Goal: Check status: Check status

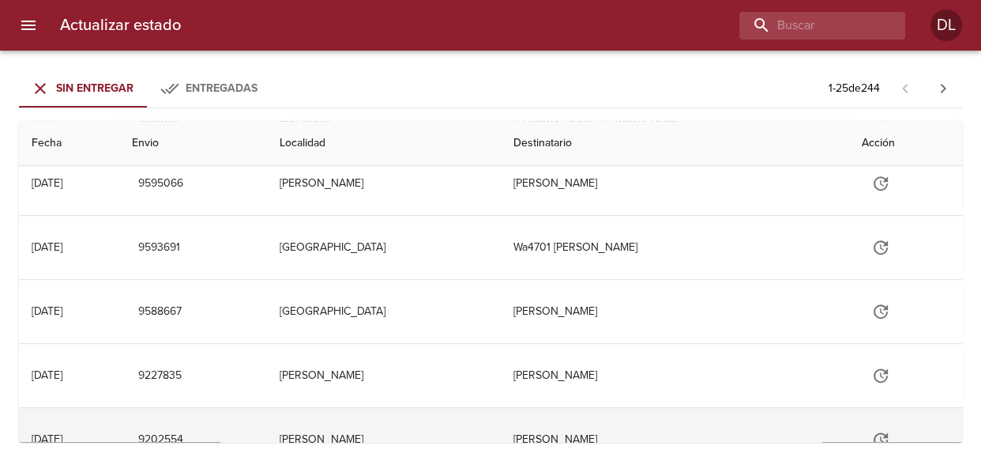
scroll to position [646, 0]
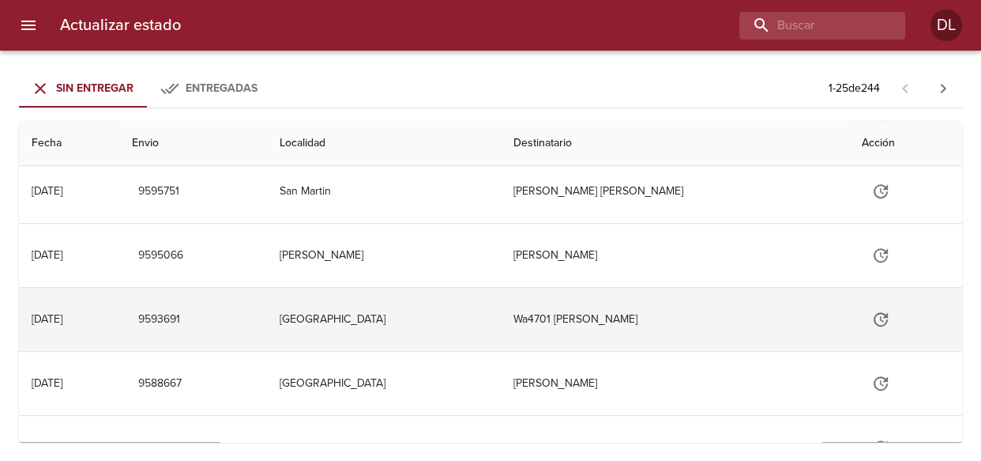
click at [627, 315] on td "Wa4701 [PERSON_NAME]" at bounding box center [675, 319] width 349 height 63
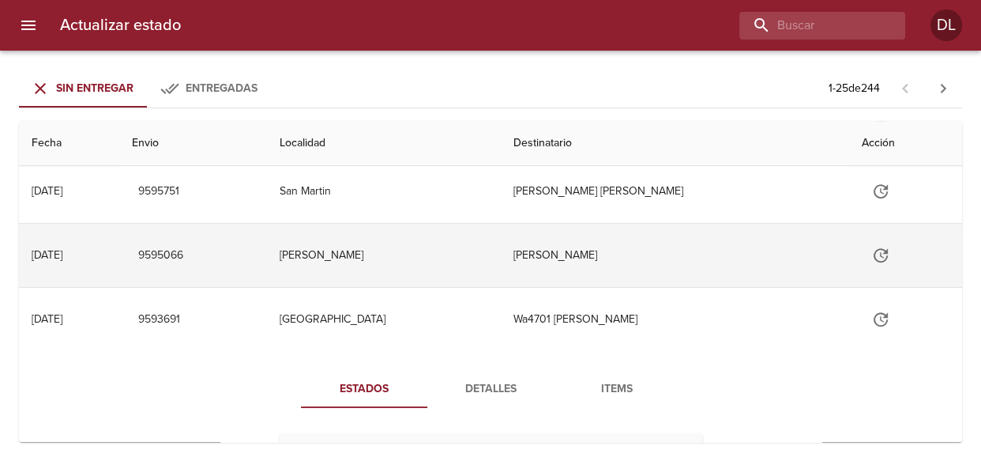
click at [616, 256] on td "[PERSON_NAME]" at bounding box center [675, 255] width 349 height 63
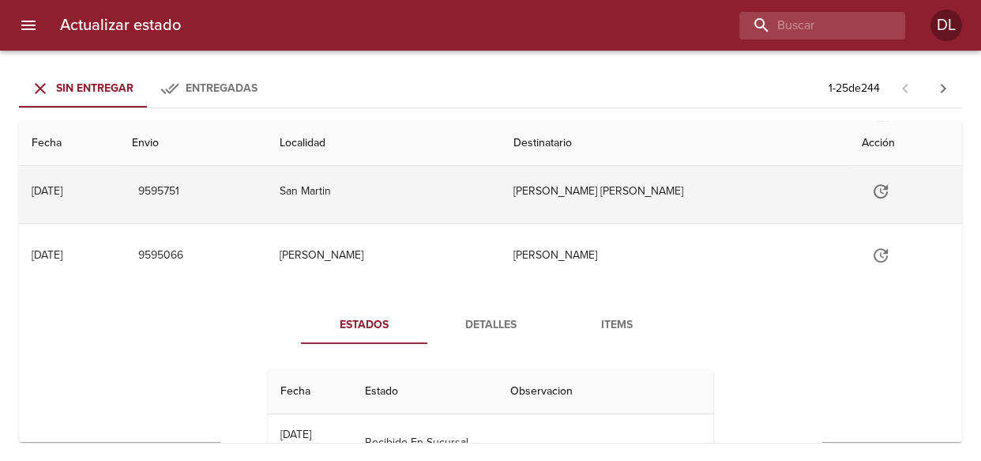
click at [333, 185] on td "San Martin" at bounding box center [384, 191] width 234 height 63
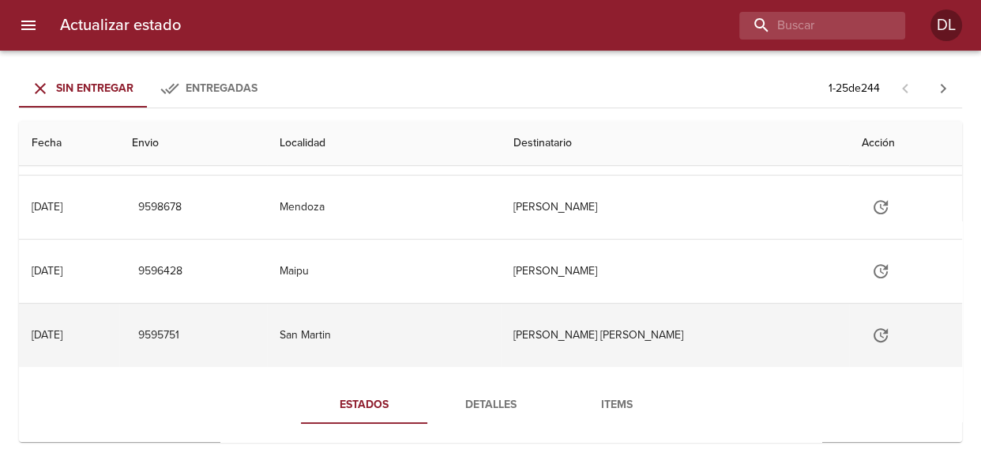
scroll to position [431, 0]
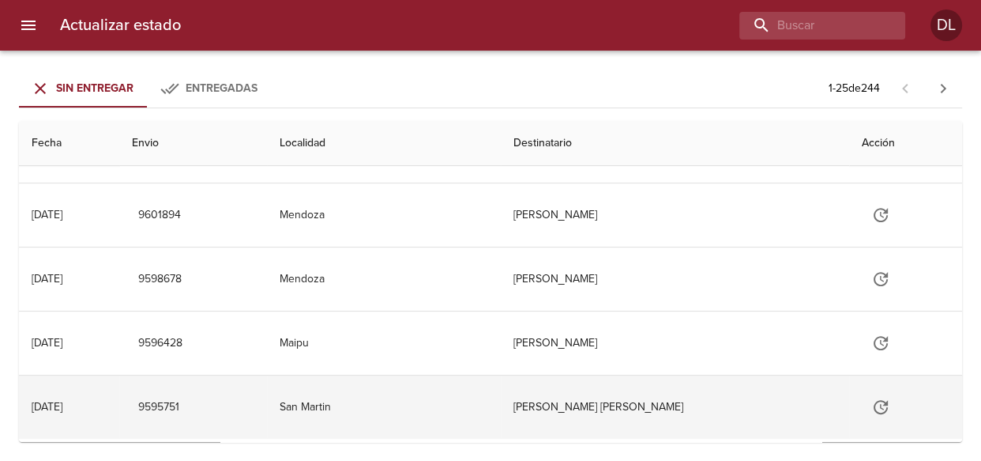
click at [360, 401] on td "San Martin" at bounding box center [384, 406] width 234 height 63
click at [646, 403] on td "[PERSON_NAME] [PERSON_NAME]" at bounding box center [675, 406] width 349 height 63
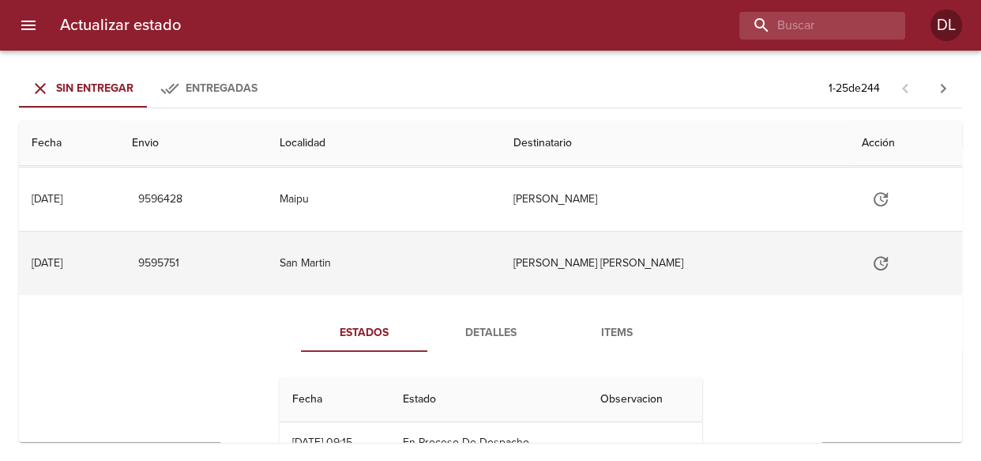
scroll to position [502, 0]
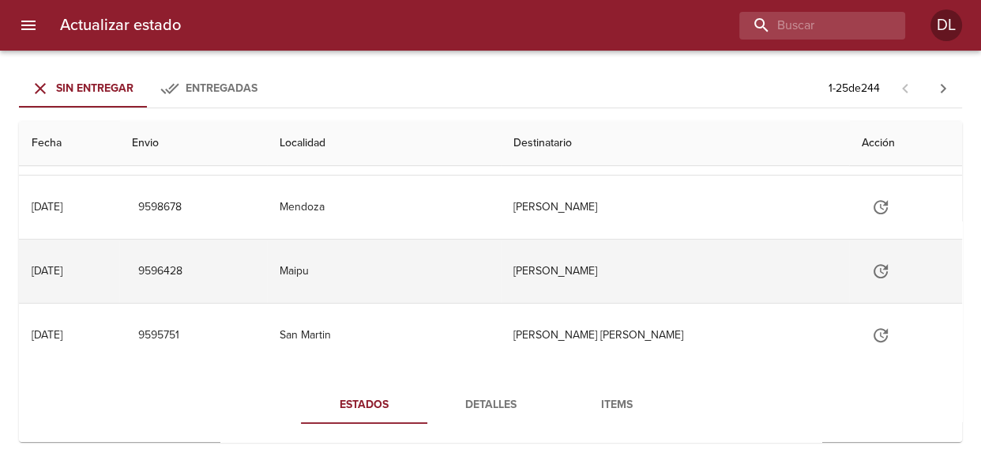
click at [384, 264] on td "Maipu" at bounding box center [384, 270] width 234 height 63
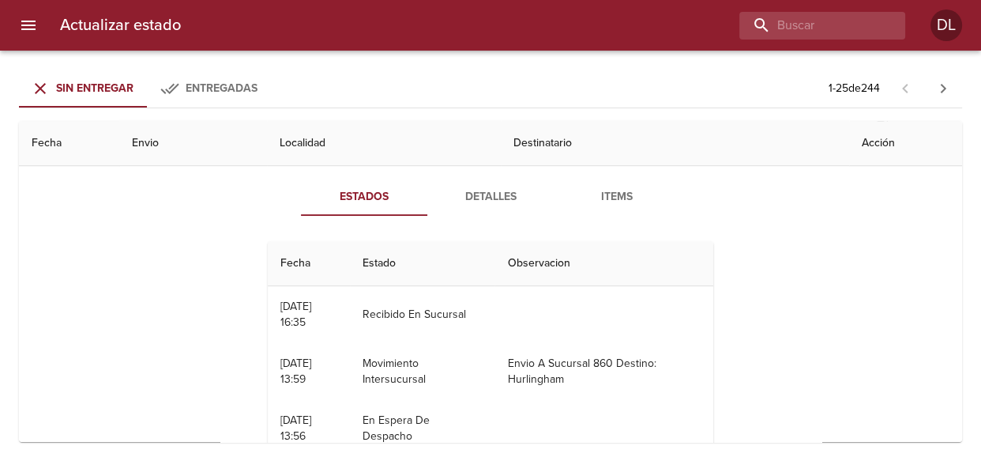
scroll to position [431, 0]
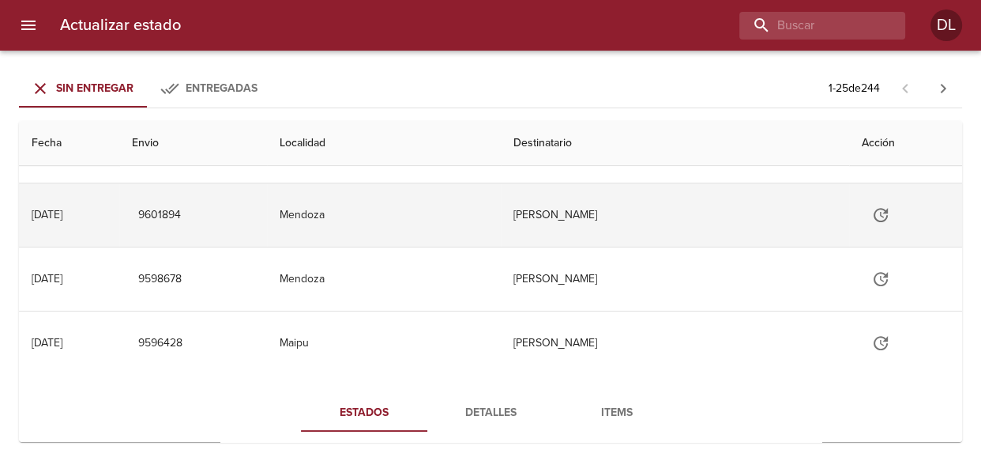
click at [332, 216] on td "Mendoza" at bounding box center [384, 214] width 234 height 63
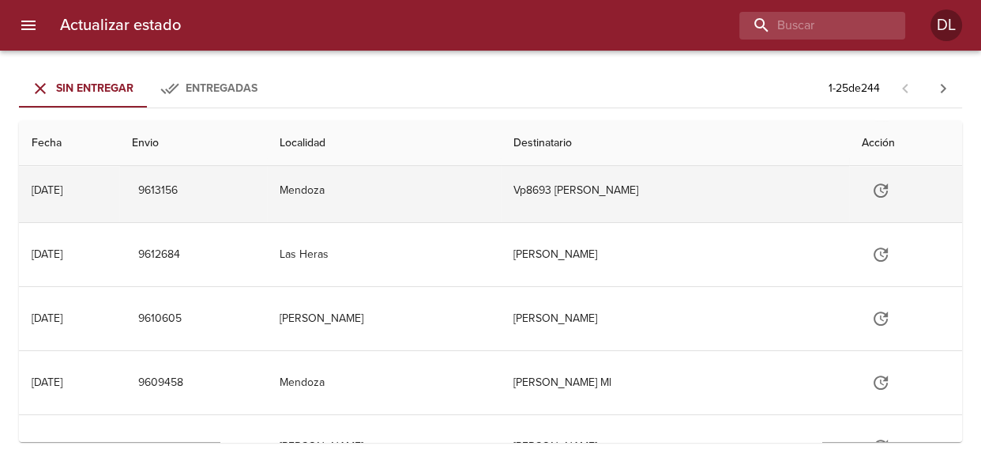
scroll to position [0, 0]
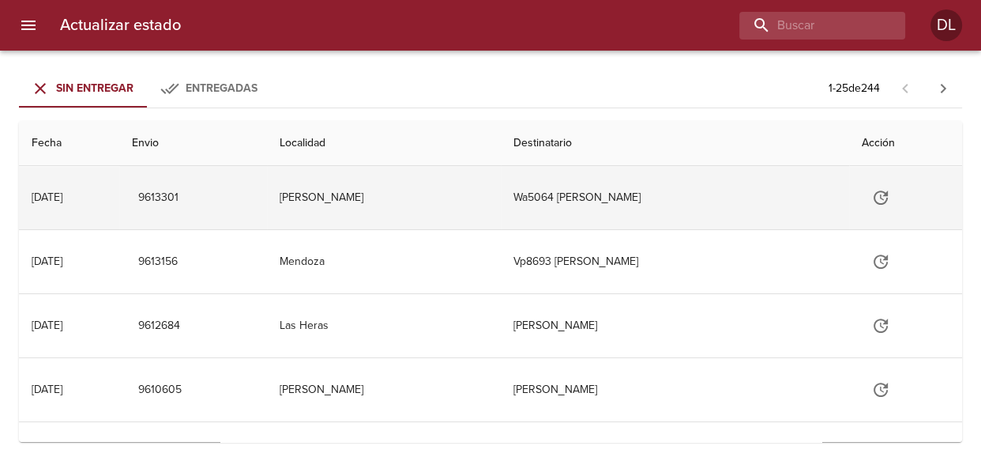
click at [347, 194] on td "[PERSON_NAME]" at bounding box center [384, 197] width 234 height 63
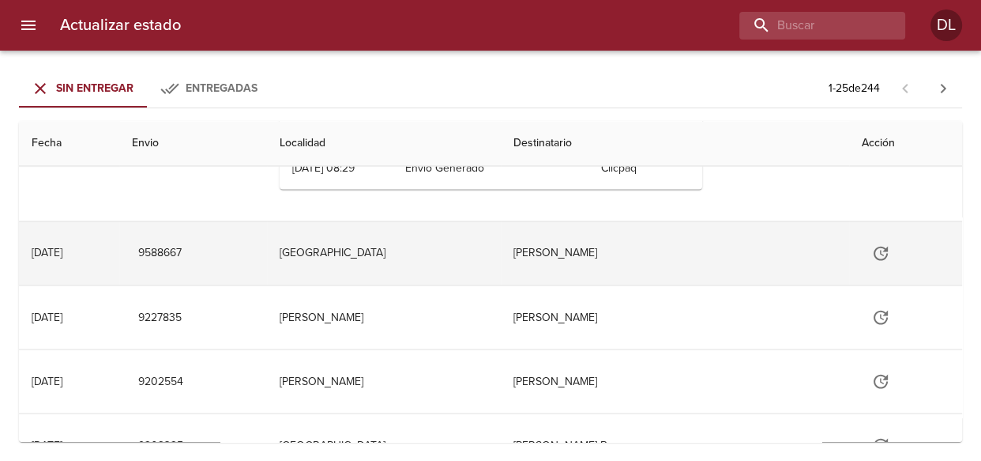
scroll to position [2657, 0]
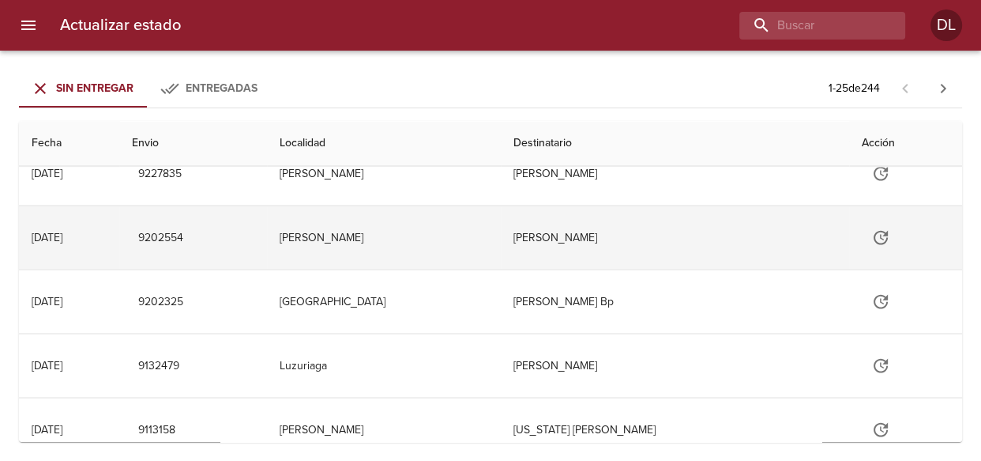
click at [623, 229] on td "[PERSON_NAME]" at bounding box center [675, 236] width 349 height 63
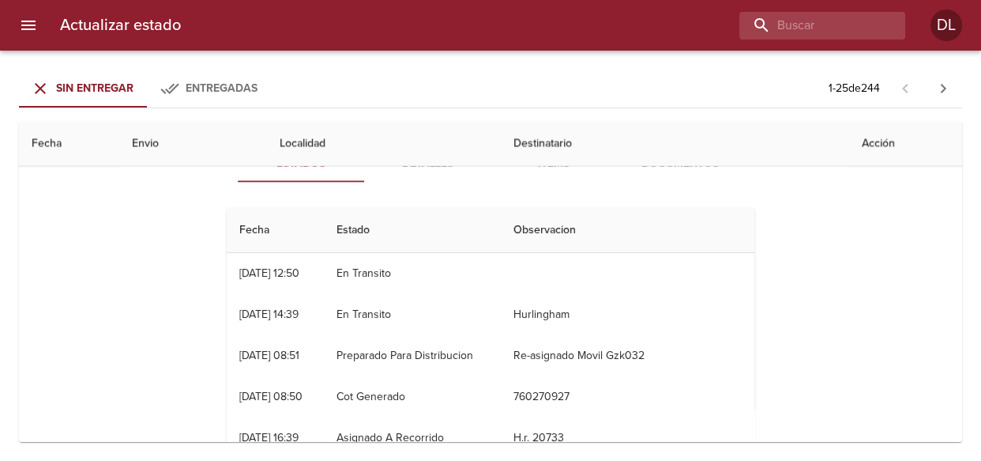
scroll to position [2585, 0]
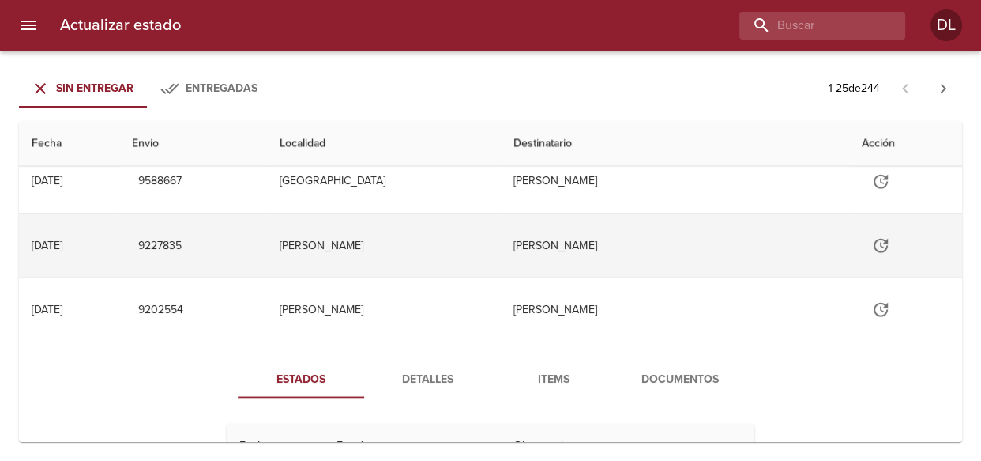
click at [338, 246] on td "[PERSON_NAME]" at bounding box center [384, 244] width 234 height 63
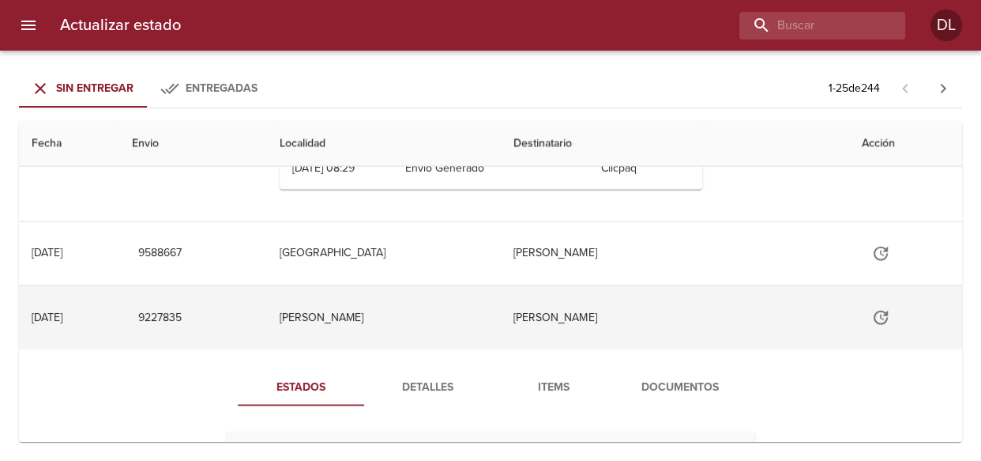
scroll to position [2441, 0]
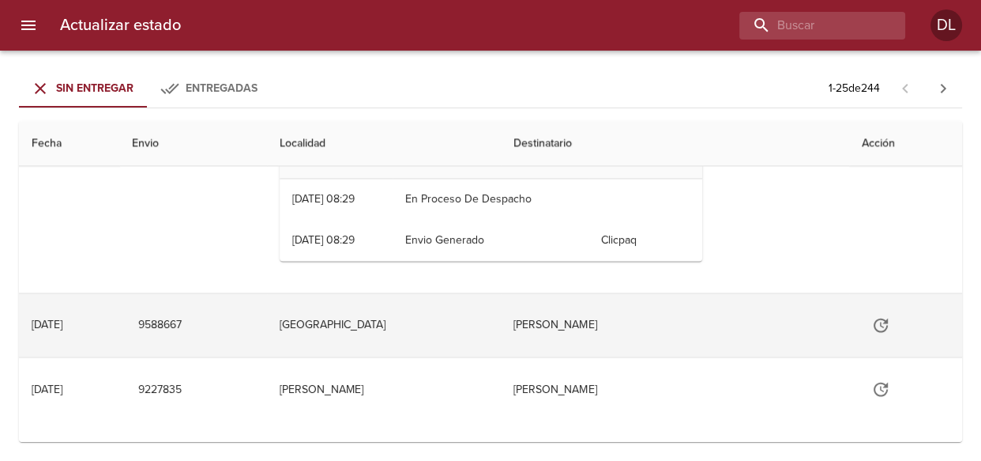
click at [339, 317] on td "[GEOGRAPHIC_DATA]" at bounding box center [384, 324] width 234 height 63
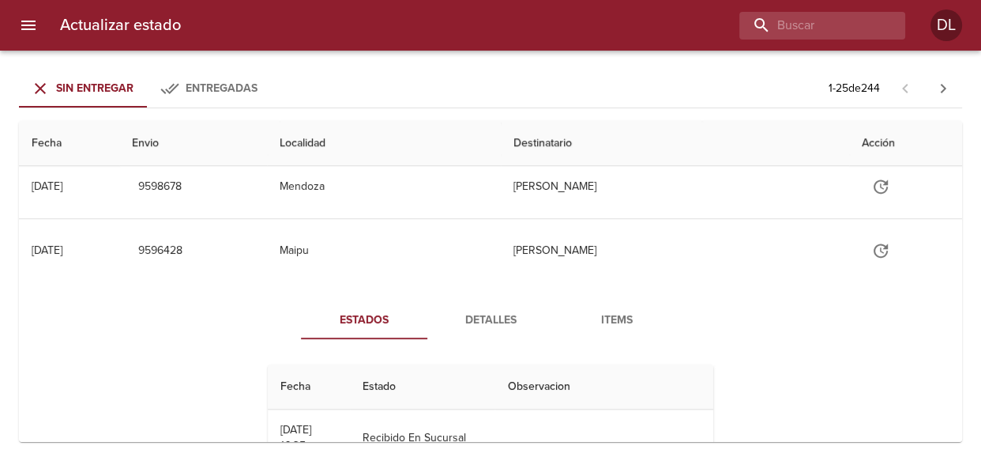
scroll to position [861, 0]
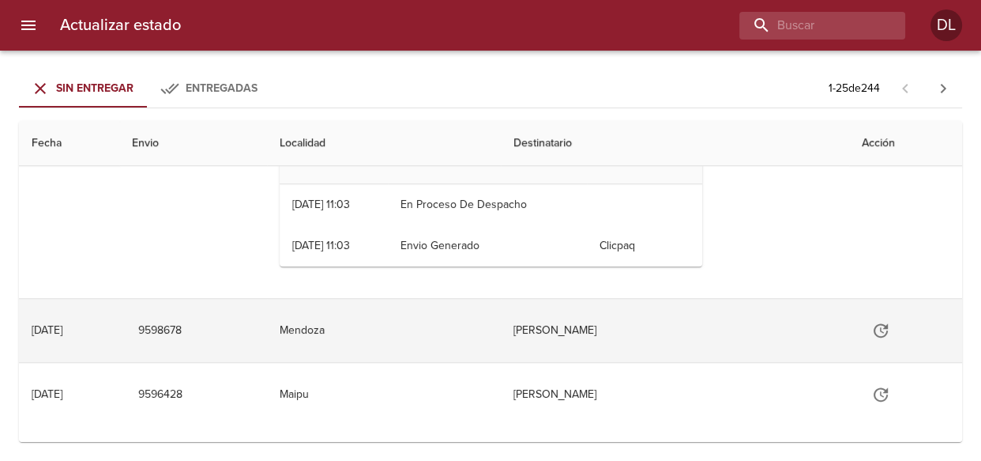
click at [406, 311] on td "Mendoza" at bounding box center [384, 330] width 234 height 63
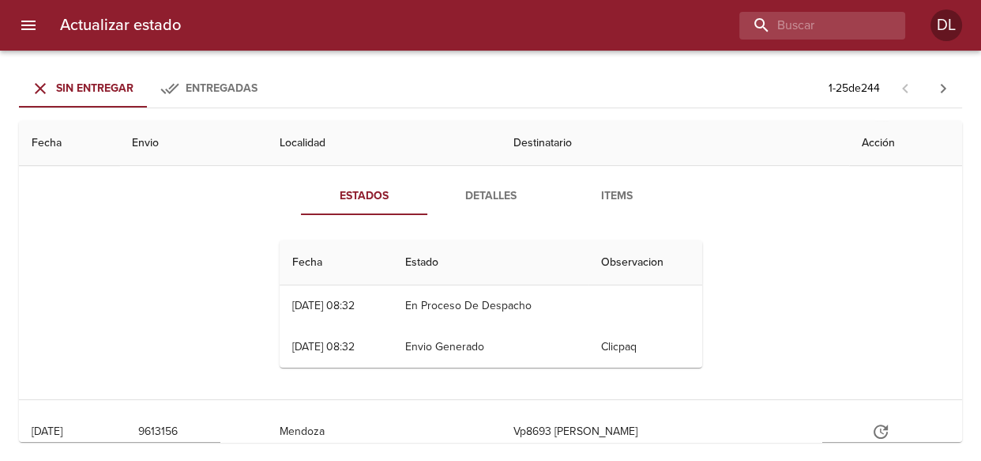
scroll to position [0, 0]
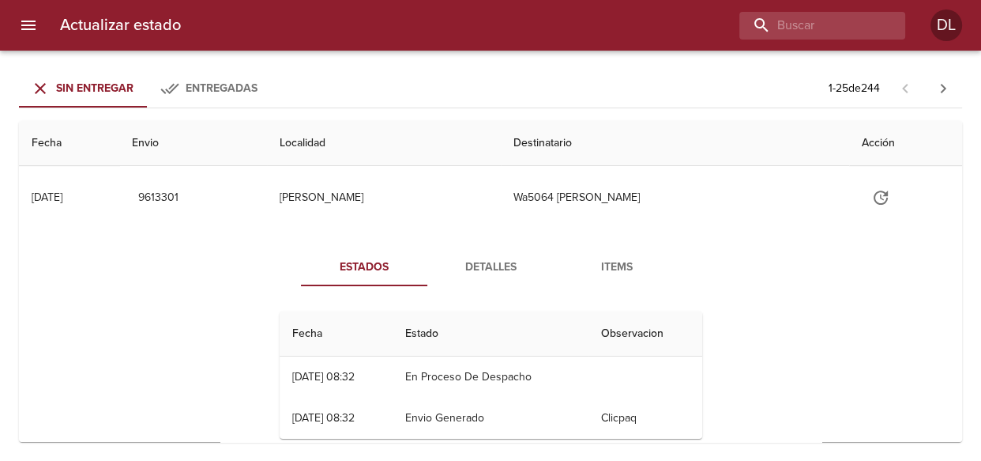
click at [220, 87] on span "Entregadas" at bounding box center [222, 87] width 72 height 13
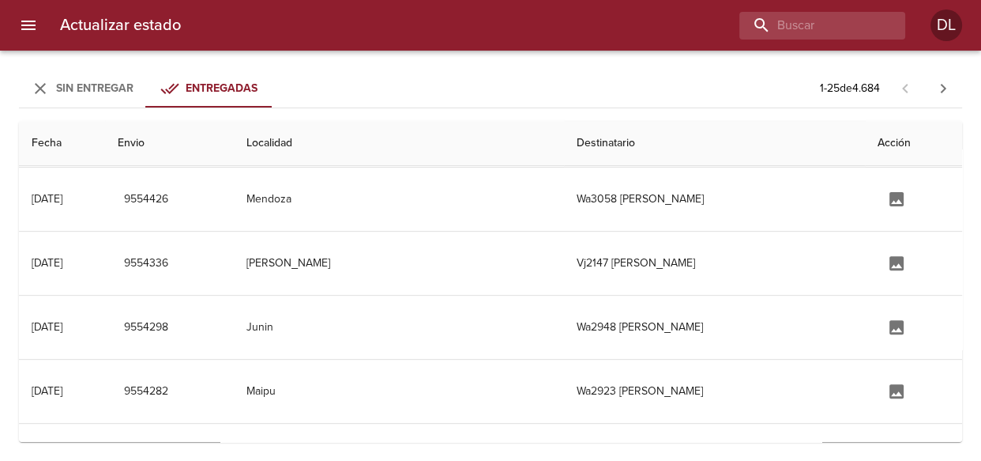
scroll to position [646, 0]
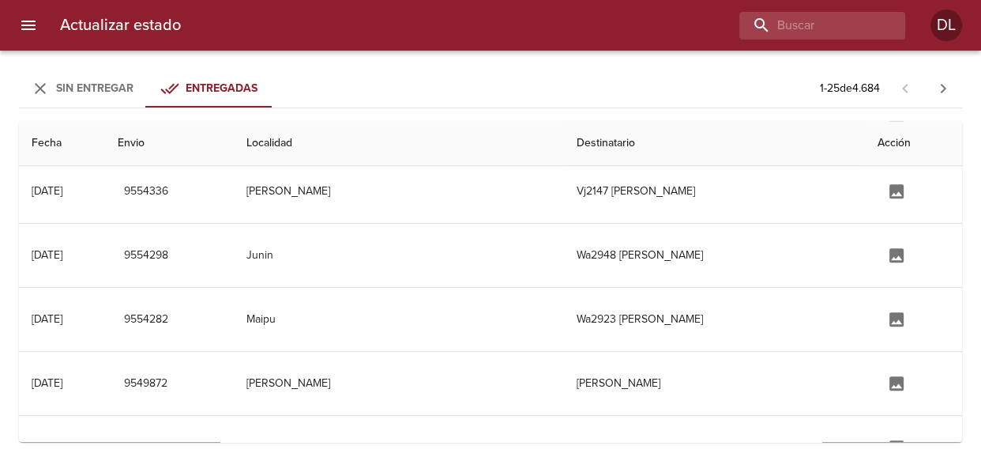
click at [76, 91] on span "Sin Entregar" at bounding box center [94, 87] width 77 height 13
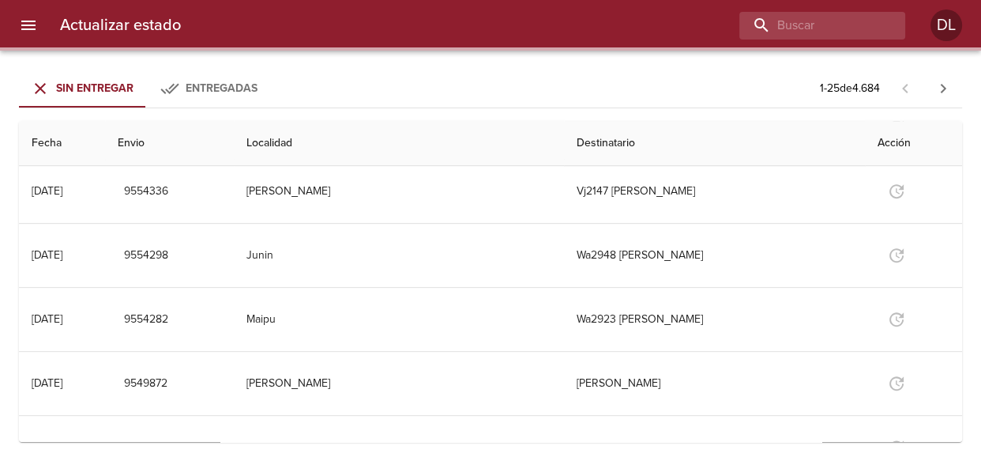
scroll to position [0, 0]
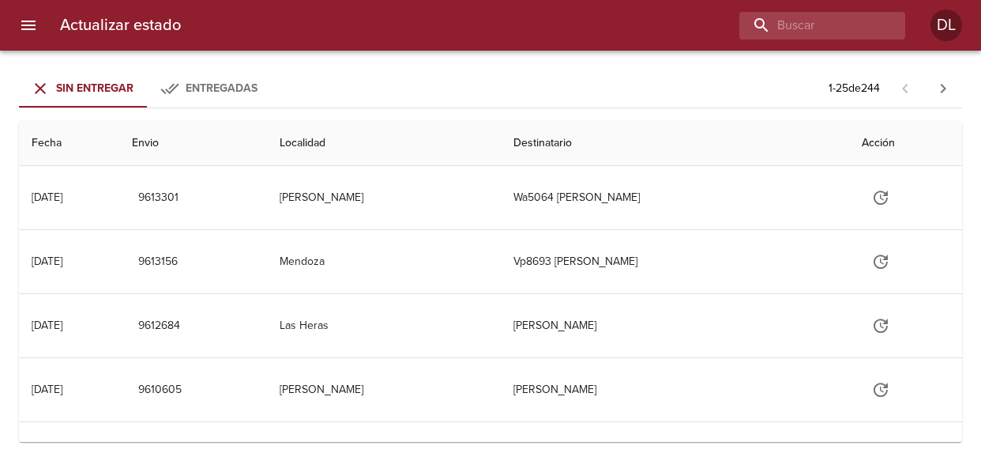
click at [623, 201] on td "Wa5064 [PERSON_NAME]" at bounding box center [675, 197] width 349 height 63
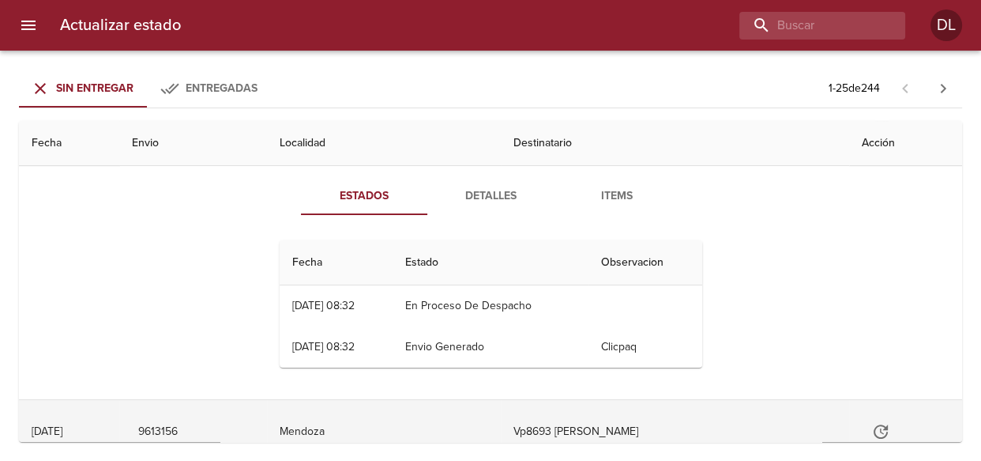
scroll to position [287, 0]
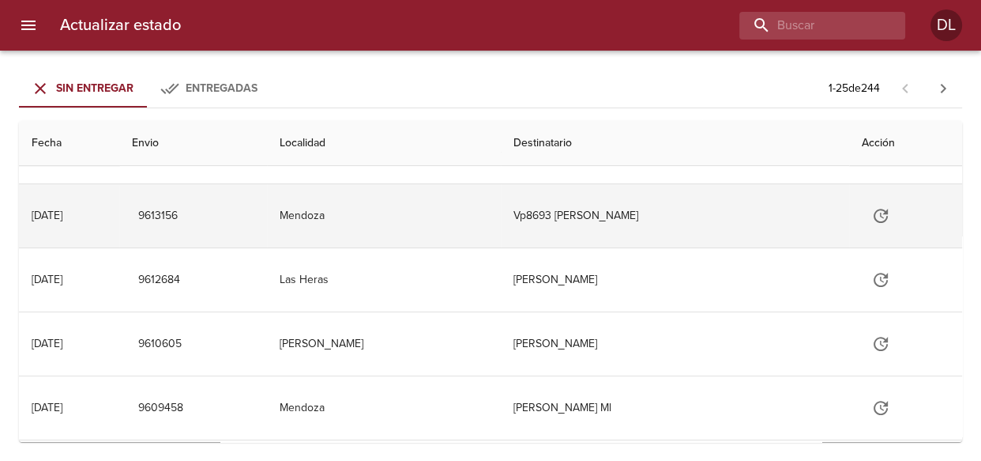
click at [606, 213] on td "Vp8693 [PERSON_NAME]" at bounding box center [675, 215] width 349 height 63
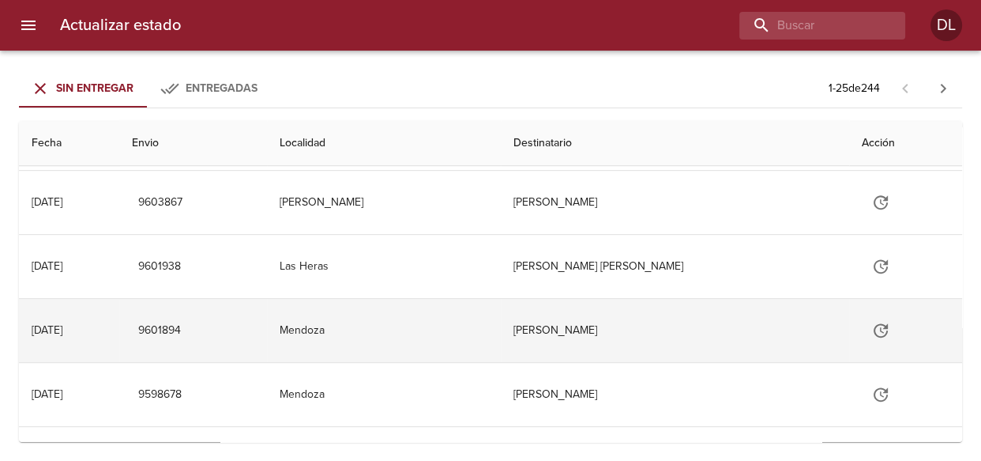
scroll to position [653, 0]
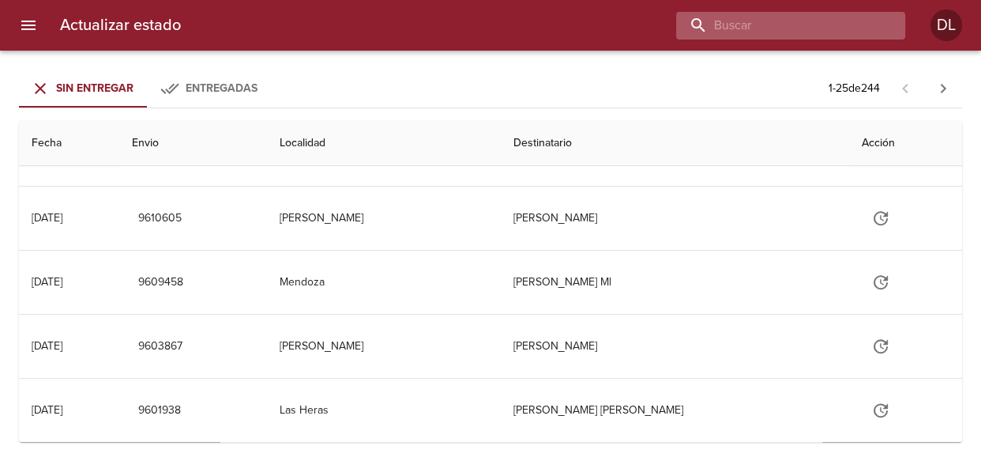
click at [834, 24] on input "buscar" at bounding box center [777, 26] width 202 height 28
type input "9277397"
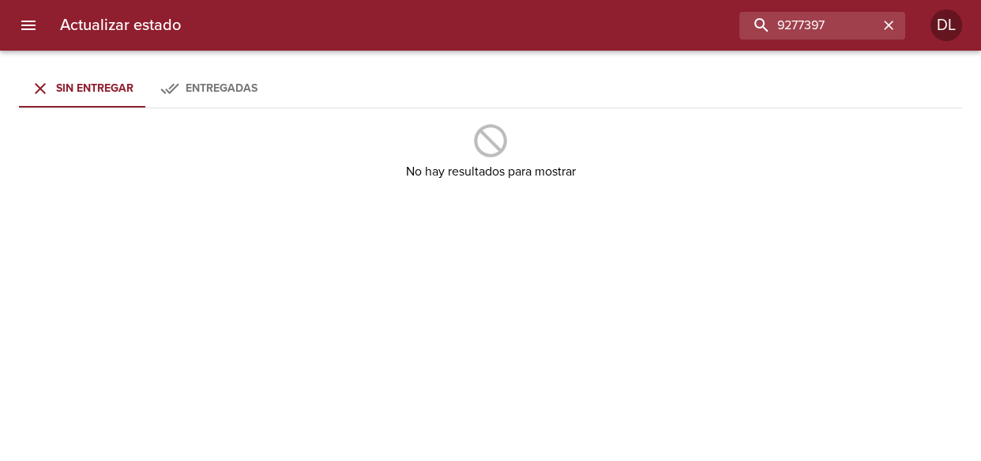
click at [211, 91] on span "Entregadas" at bounding box center [222, 87] width 72 height 13
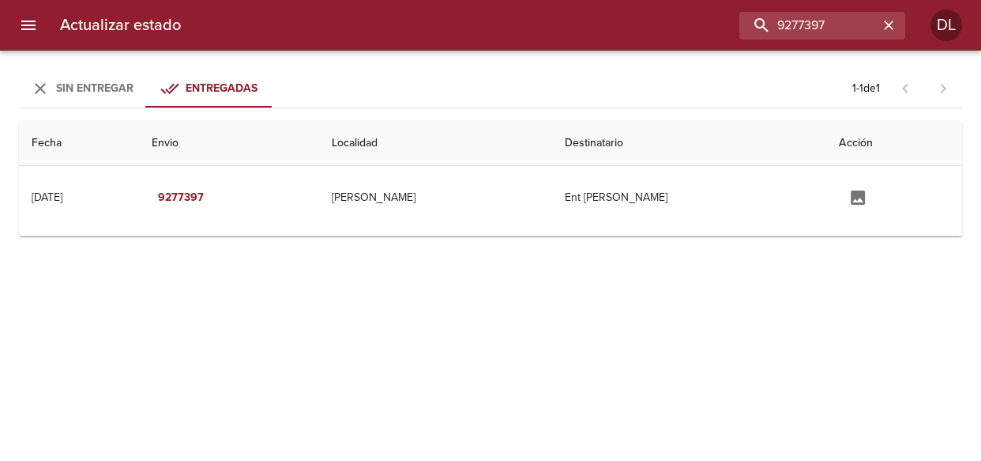
click at [83, 87] on span "Sin Entregar" at bounding box center [94, 87] width 77 height 13
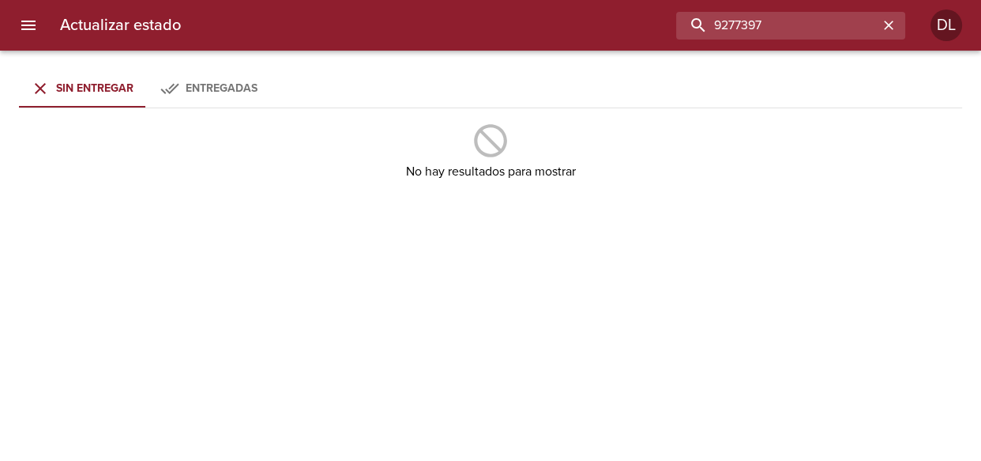
drag, startPoint x: 837, startPoint y: 21, endPoint x: 619, endPoint y: 31, distance: 217.5
click at [668, 29] on div "9277397" at bounding box center [550, 26] width 712 height 28
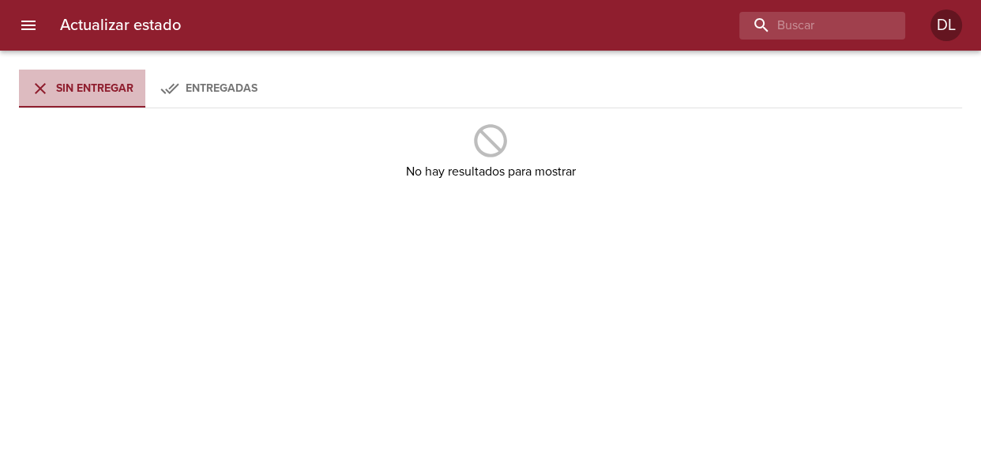
click at [113, 95] on div "Sin Entregar" at bounding box center [94, 89] width 77 height 20
click at [113, 94] on div "Sin Entregar" at bounding box center [94, 89] width 77 height 20
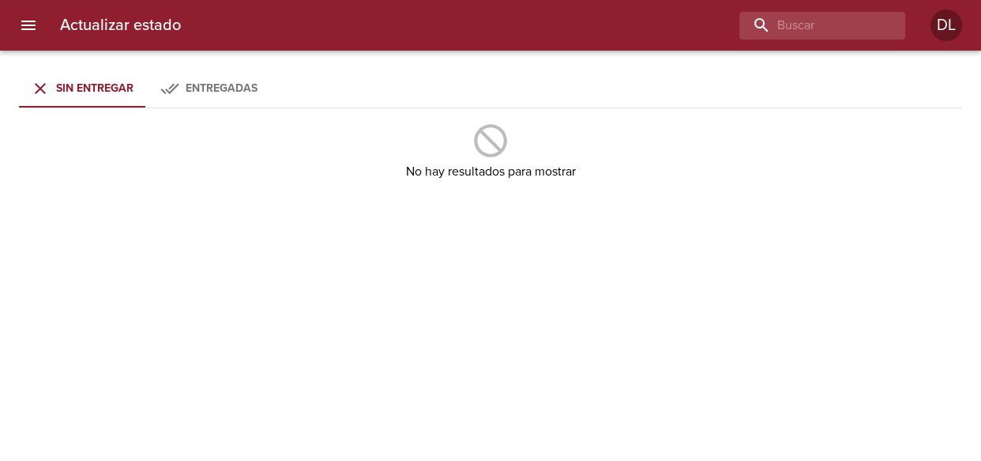
click at [113, 94] on div "Sin Entregar" at bounding box center [94, 89] width 77 height 20
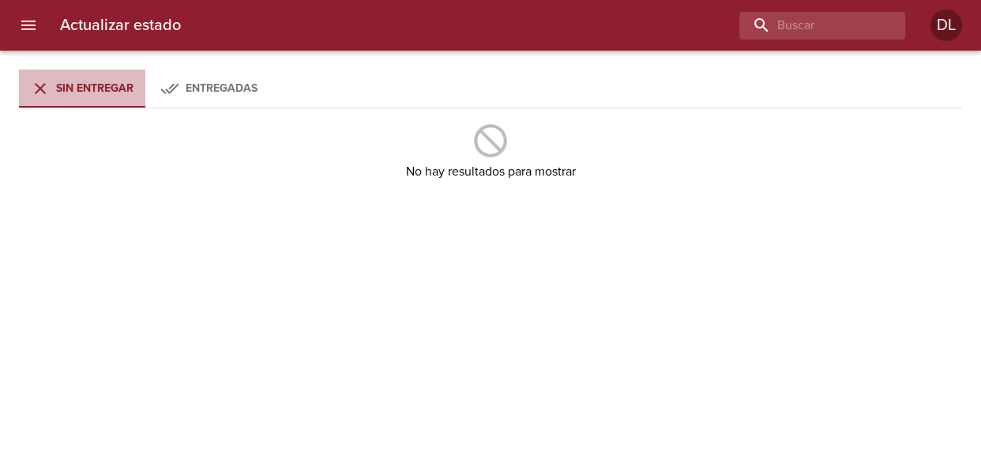
click at [113, 94] on div "Sin Entregar" at bounding box center [94, 89] width 77 height 20
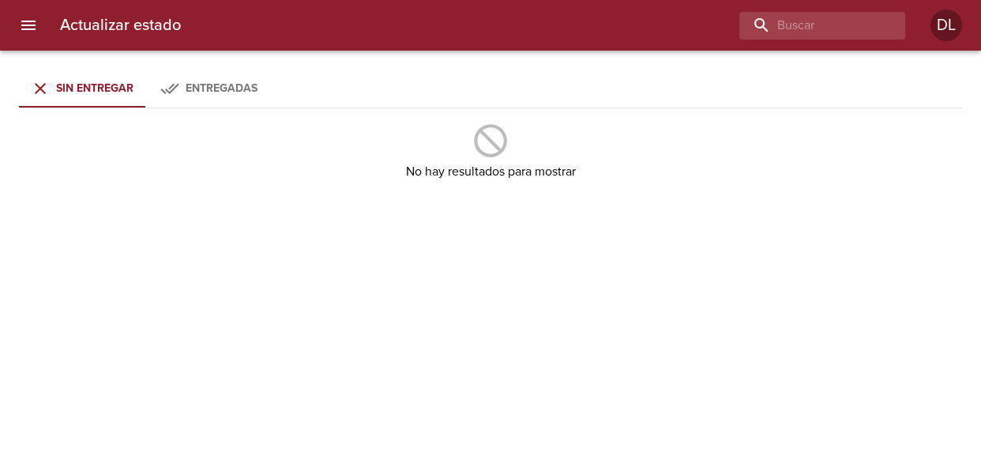
click at [213, 84] on span "Entregadas" at bounding box center [222, 87] width 72 height 13
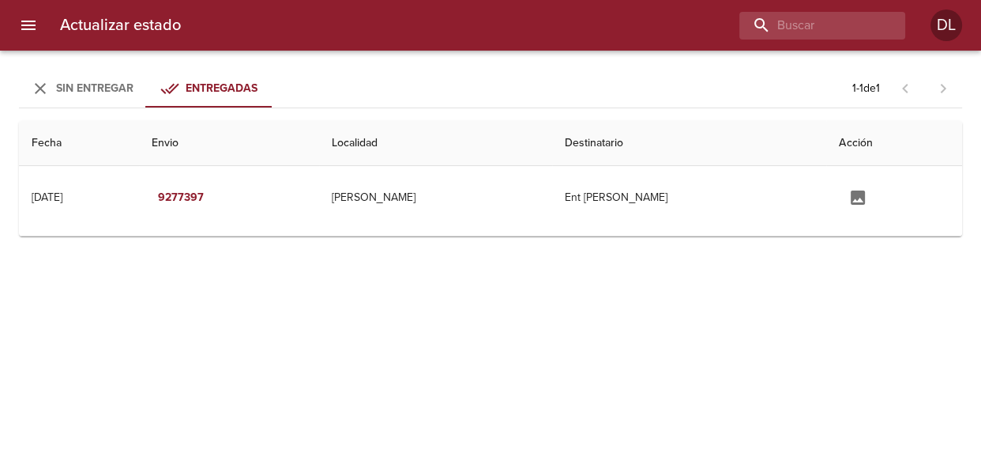
click at [92, 87] on span "Sin Entregar" at bounding box center [94, 87] width 77 height 13
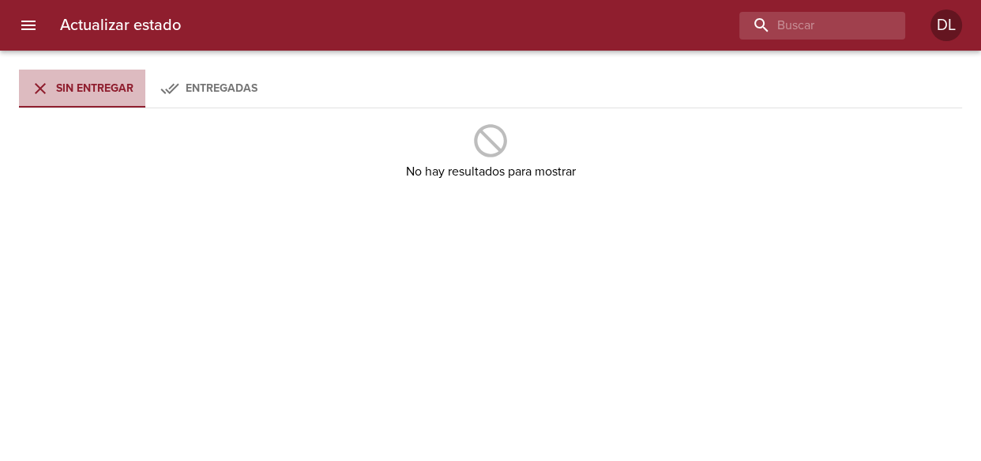
click at [100, 94] on span "Sin Entregar" at bounding box center [94, 87] width 77 height 13
click at [100, 92] on span "Sin Entregar" at bounding box center [94, 87] width 77 height 13
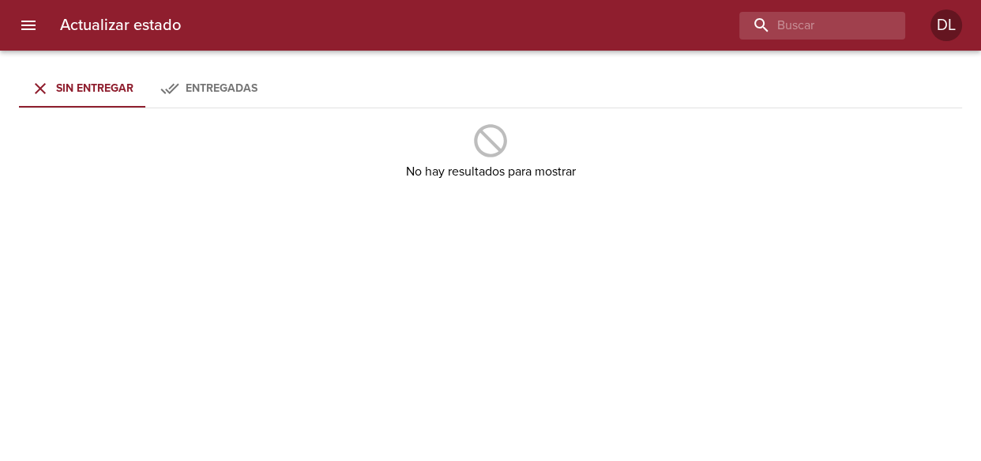
click at [100, 92] on span "Sin Entregar" at bounding box center [94, 87] width 77 height 13
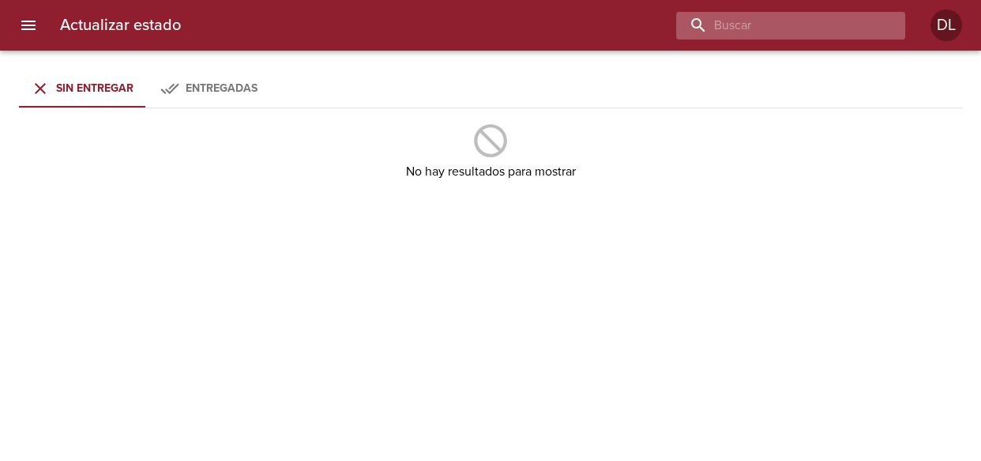
click at [784, 25] on input "buscar" at bounding box center [777, 26] width 202 height 28
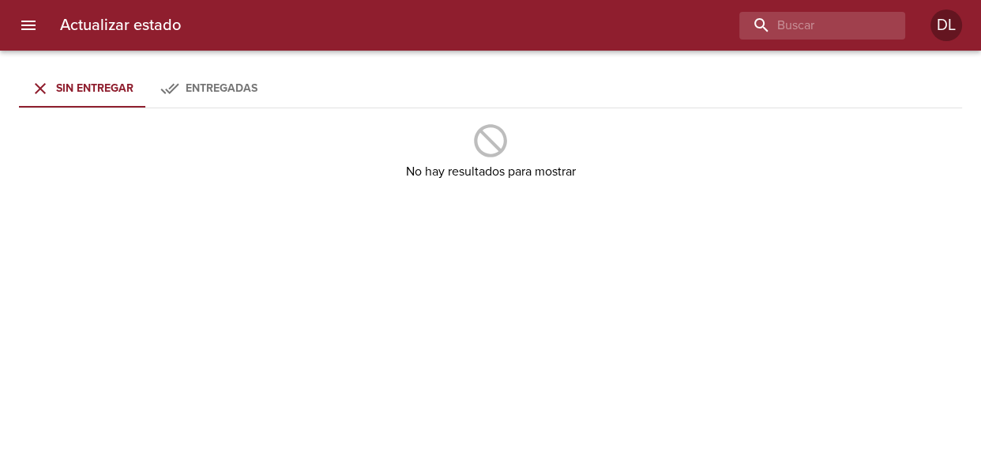
click at [225, 82] on span "Entregadas" at bounding box center [222, 87] width 72 height 13
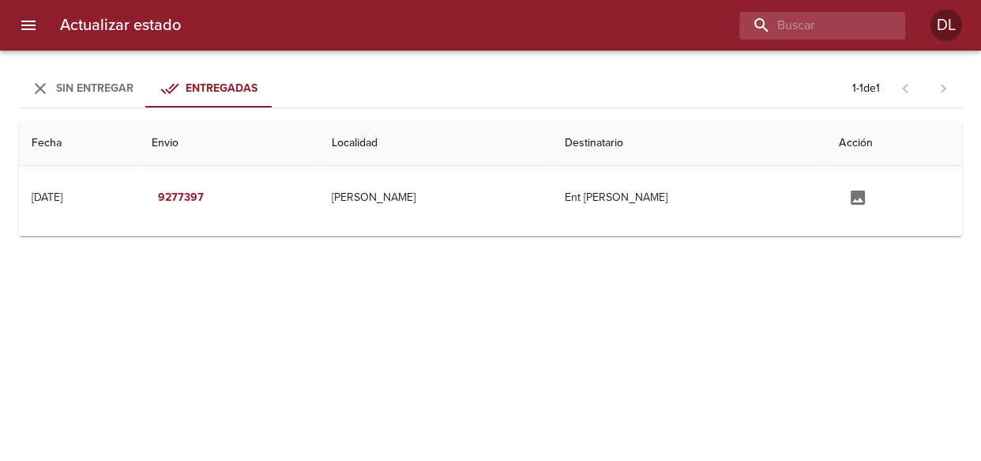
click at [78, 89] on span "Sin Entregar" at bounding box center [94, 87] width 77 height 13
